Goal: Task Accomplishment & Management: Manage account settings

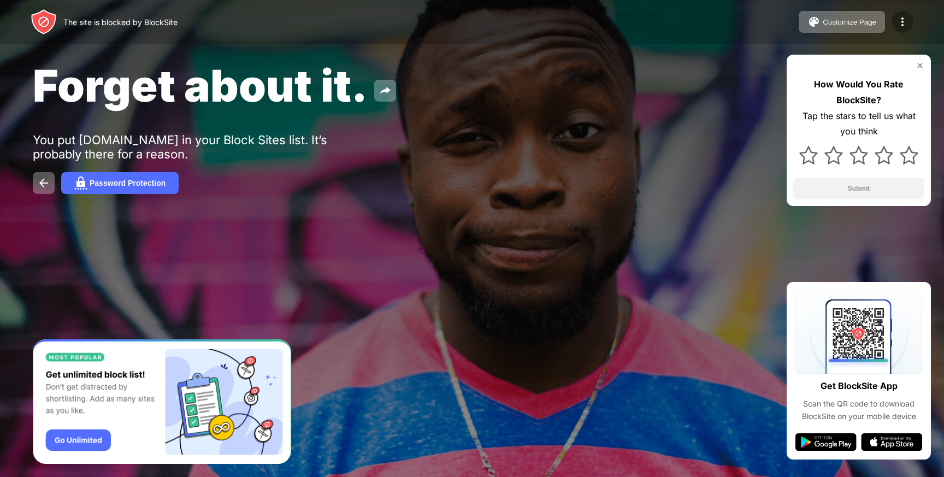
click at [912, 22] on div at bounding box center [903, 22] width 22 height 22
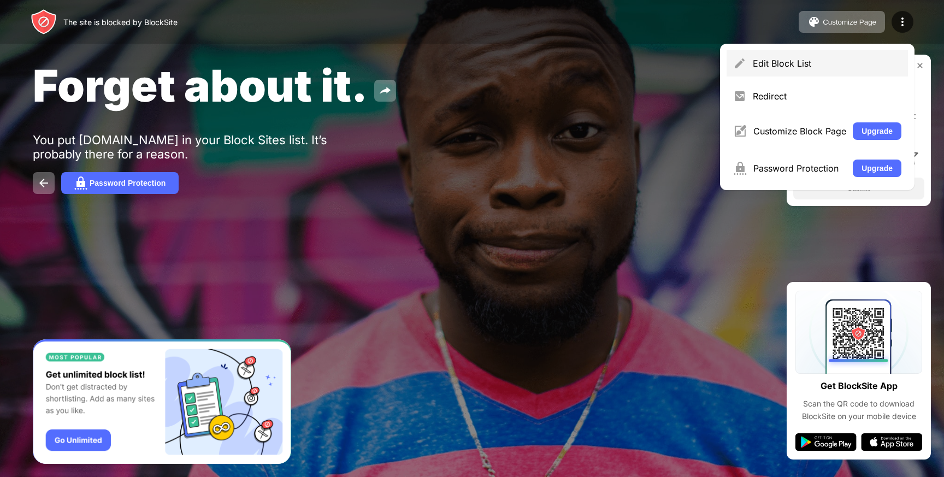
click at [856, 72] on div "Edit Block List" at bounding box center [817, 63] width 181 height 26
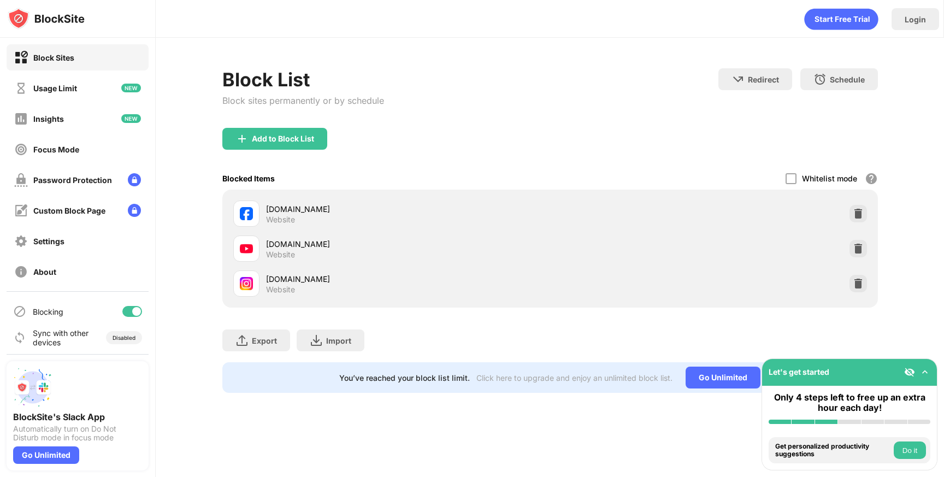
click at [868, 214] on div "[DOMAIN_NAME] Website" at bounding box center [550, 213] width 643 height 35
click at [860, 214] on img at bounding box center [858, 213] width 11 height 11
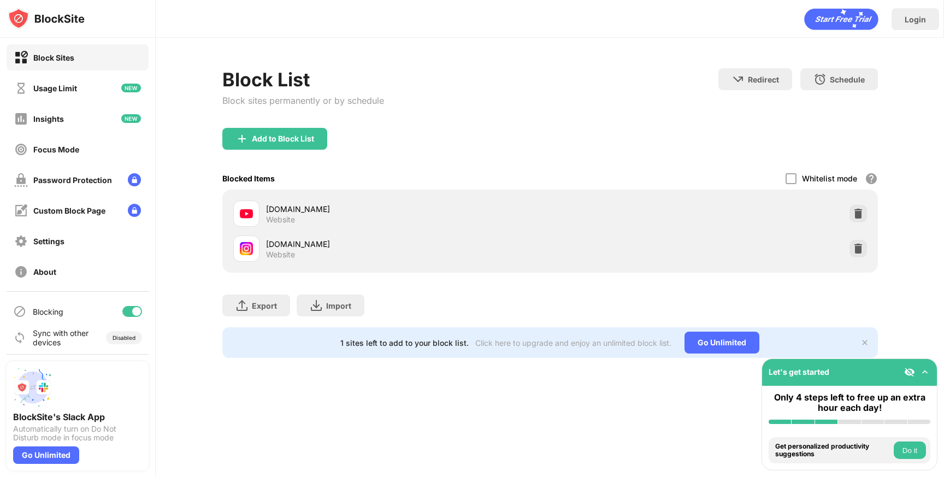
click at [272, 152] on div "Add to Block List" at bounding box center [550, 147] width 656 height 39
click at [279, 138] on div "Add to Block List" at bounding box center [283, 138] width 62 height 9
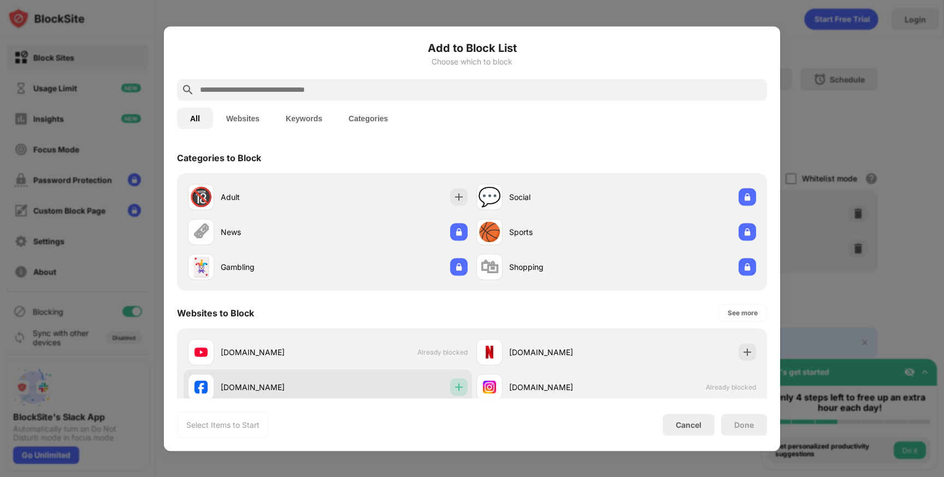
click at [457, 389] on img at bounding box center [459, 386] width 11 height 11
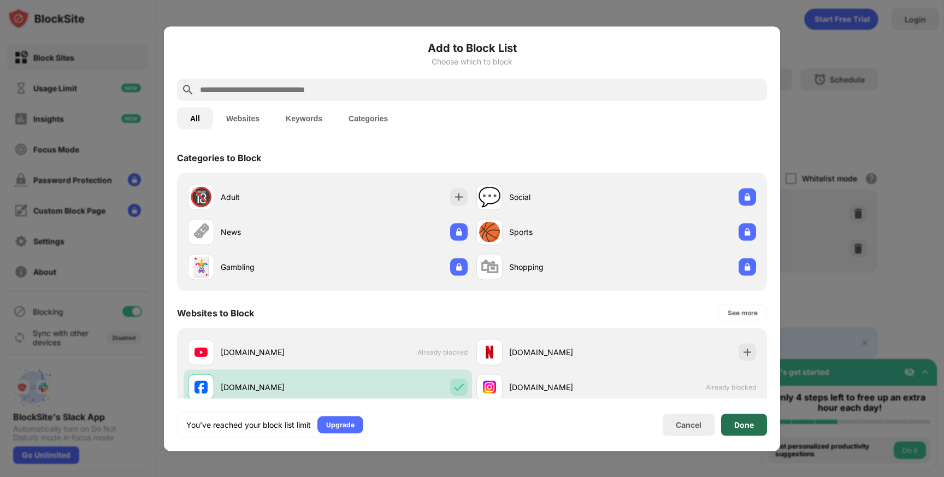
click at [750, 420] on div "Done" at bounding box center [744, 424] width 20 height 9
